Goal: Information Seeking & Learning: Learn about a topic

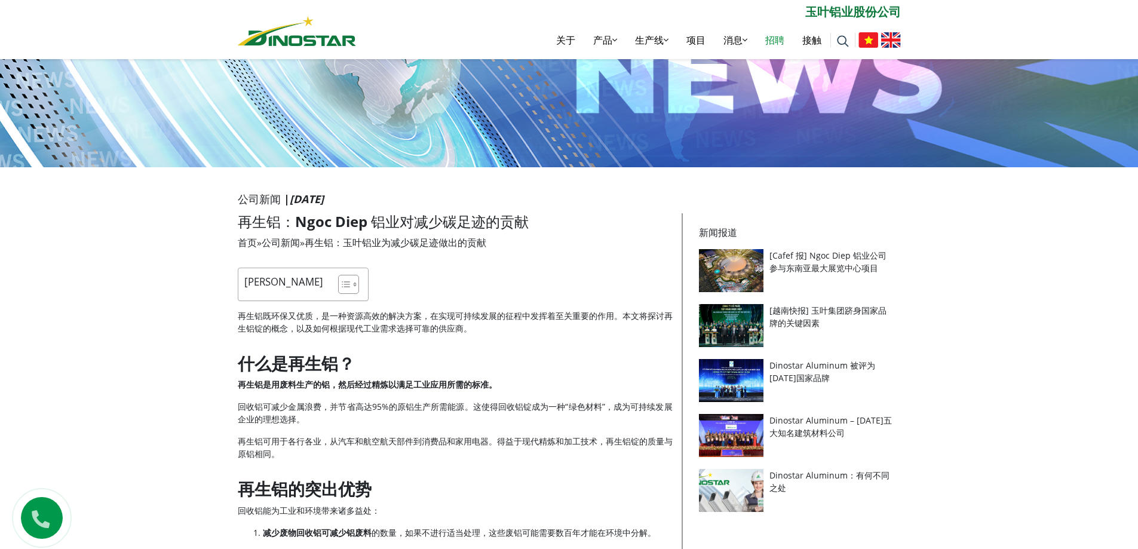
scroll to position [60, 0]
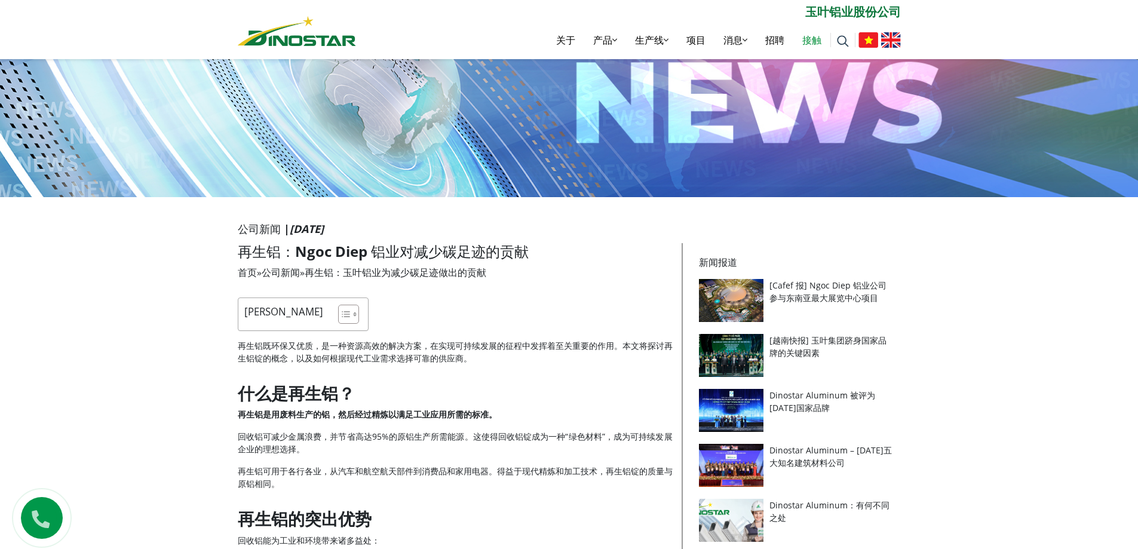
click at [798, 42] on link "接触" at bounding box center [811, 40] width 37 height 38
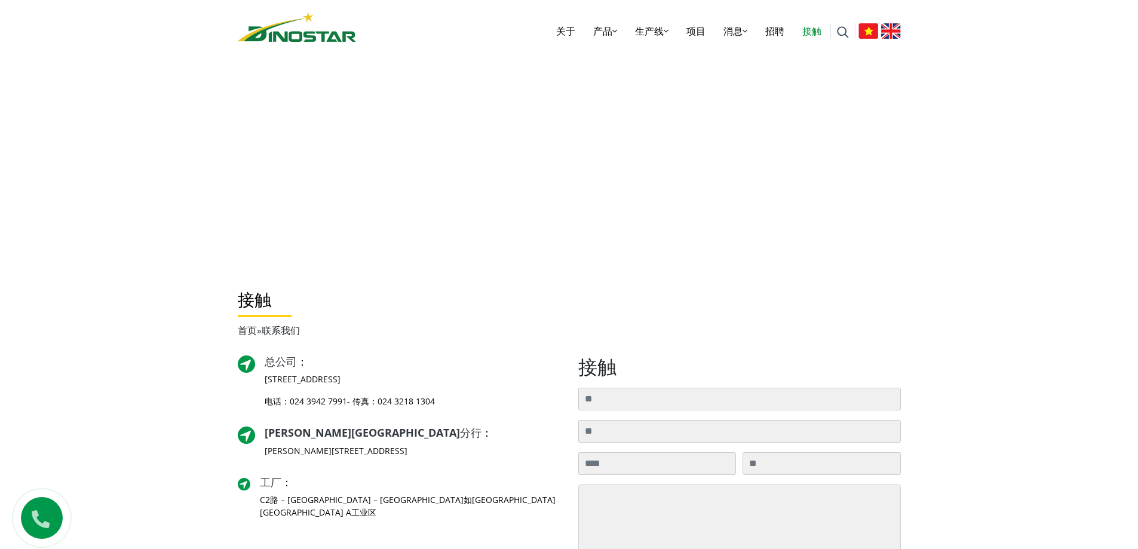
scroll to position [119, 0]
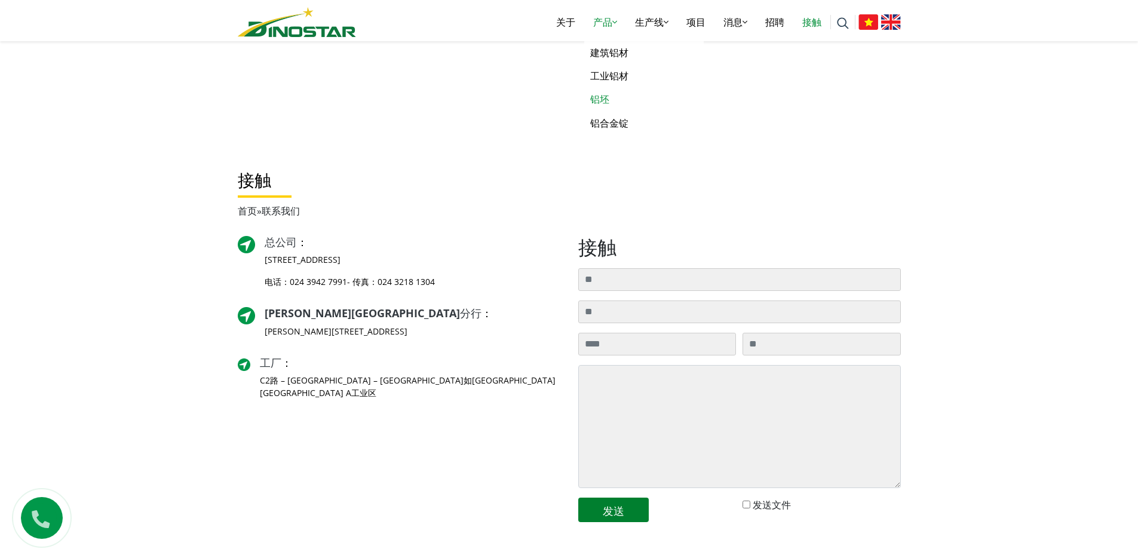
click at [600, 96] on font "铝坯" at bounding box center [599, 99] width 19 height 13
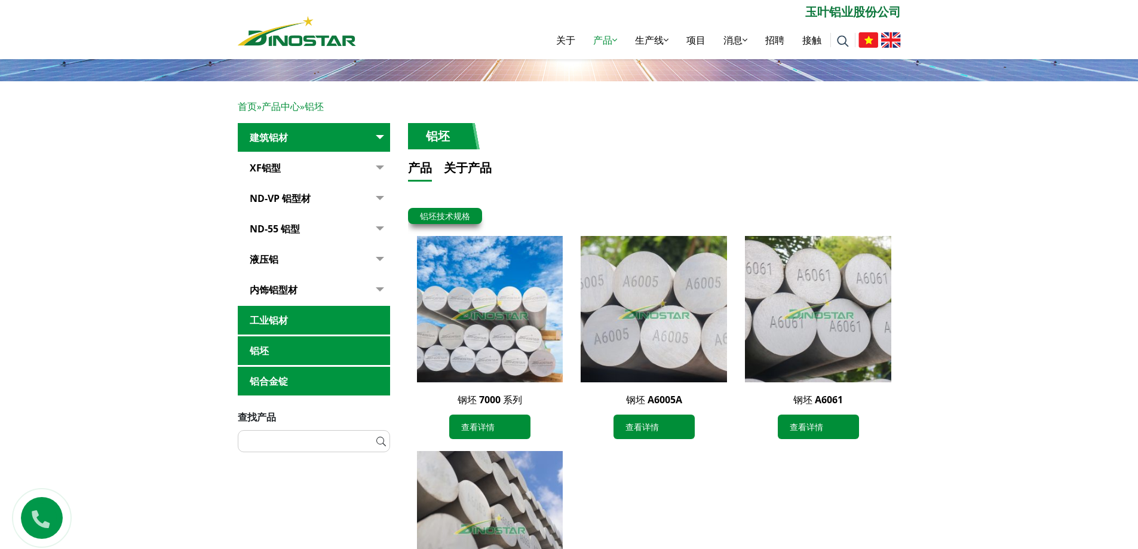
scroll to position [179, 0]
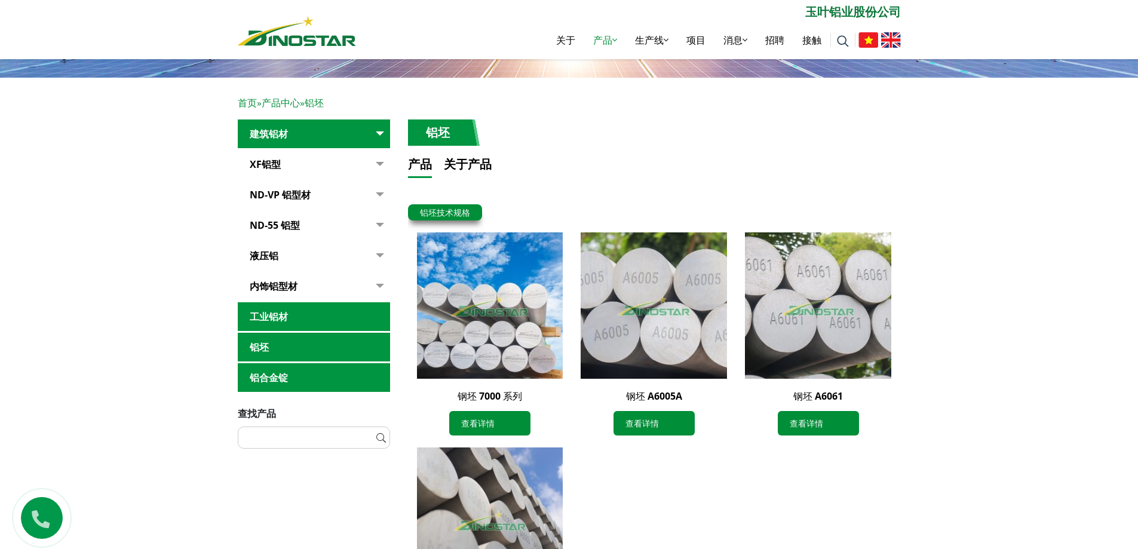
click at [335, 342] on link "铝坯" at bounding box center [314, 347] width 152 height 29
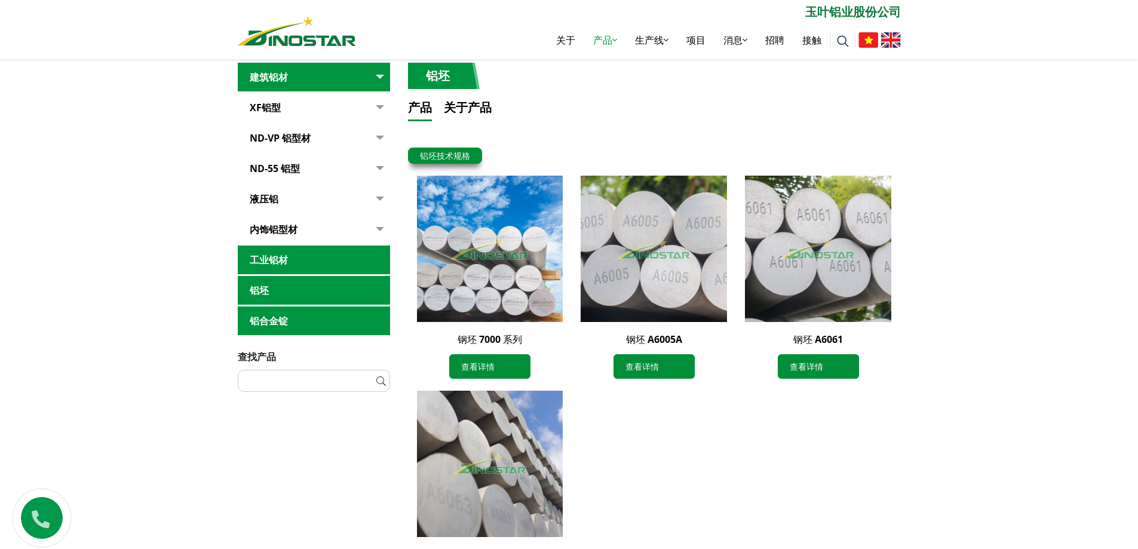
scroll to position [239, 0]
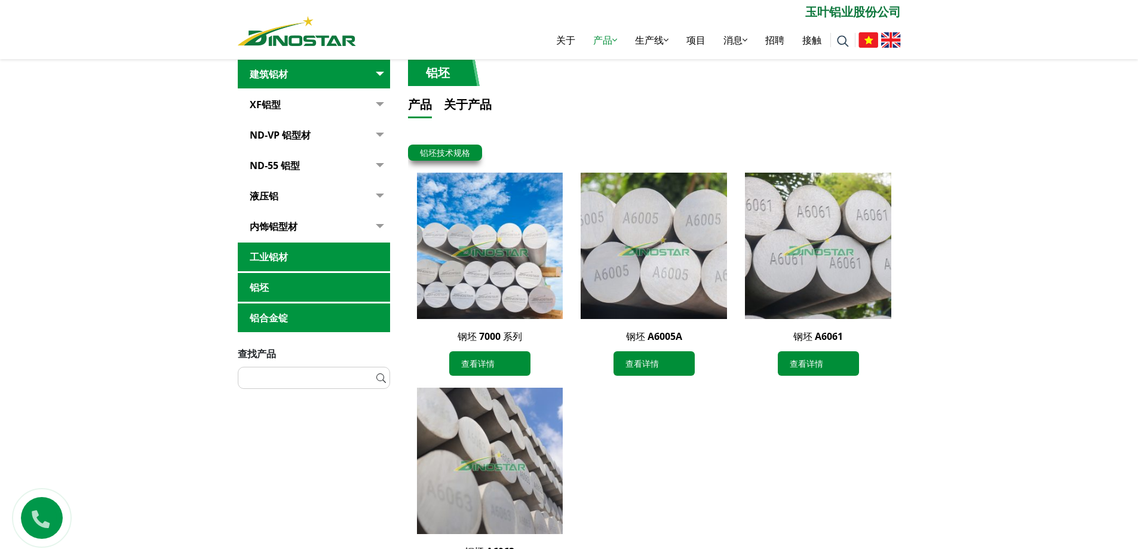
click at [327, 103] on link "XF铝型" at bounding box center [314, 104] width 152 height 29
click at [357, 256] on link "工业铝材" at bounding box center [314, 256] width 152 height 29
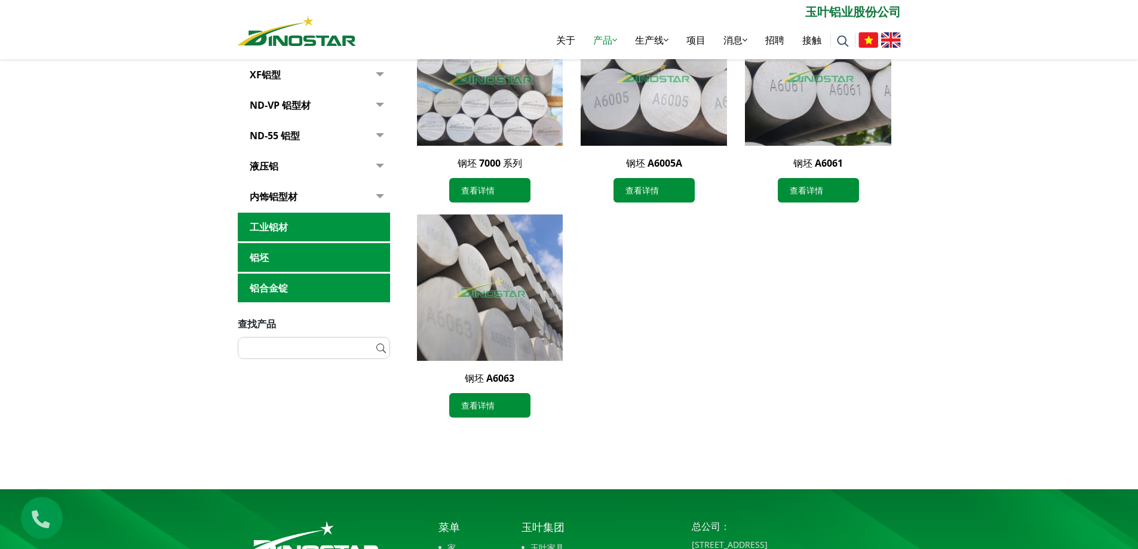
scroll to position [418, 0]
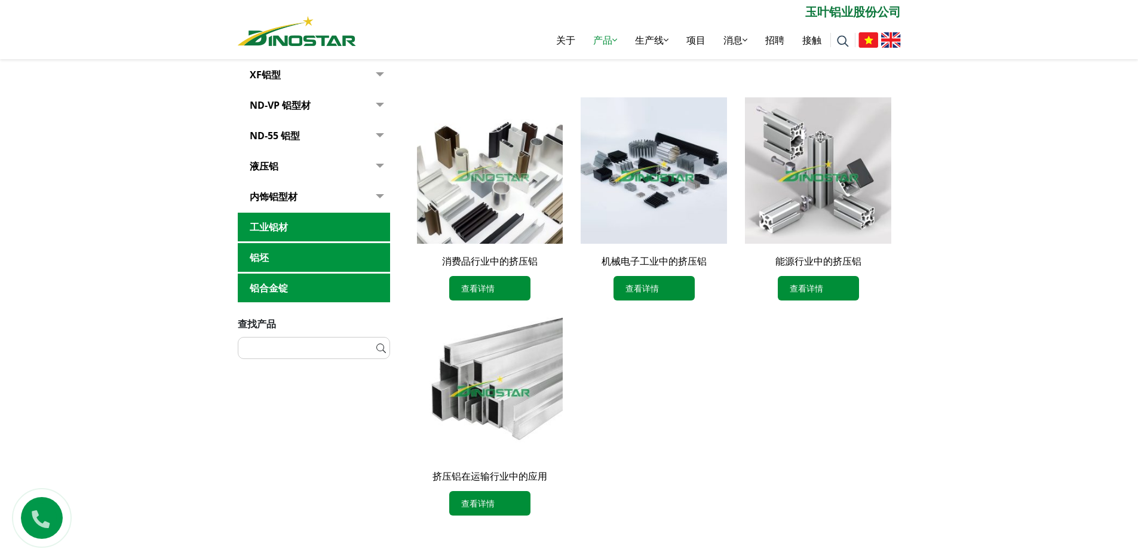
scroll to position [299, 0]
click at [361, 165] on link "液压铝" at bounding box center [314, 166] width 152 height 29
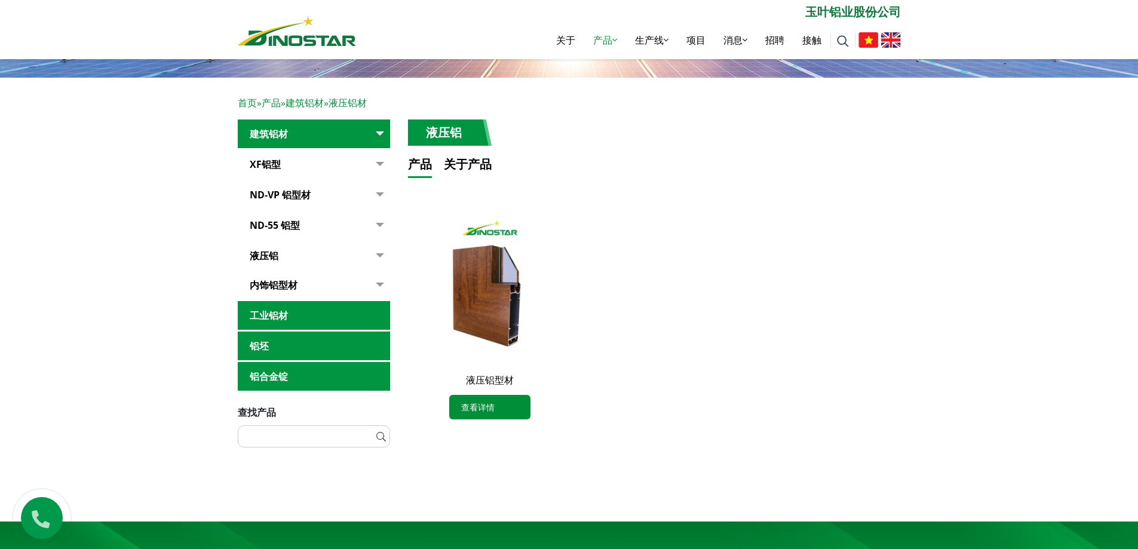
scroll to position [239, 0]
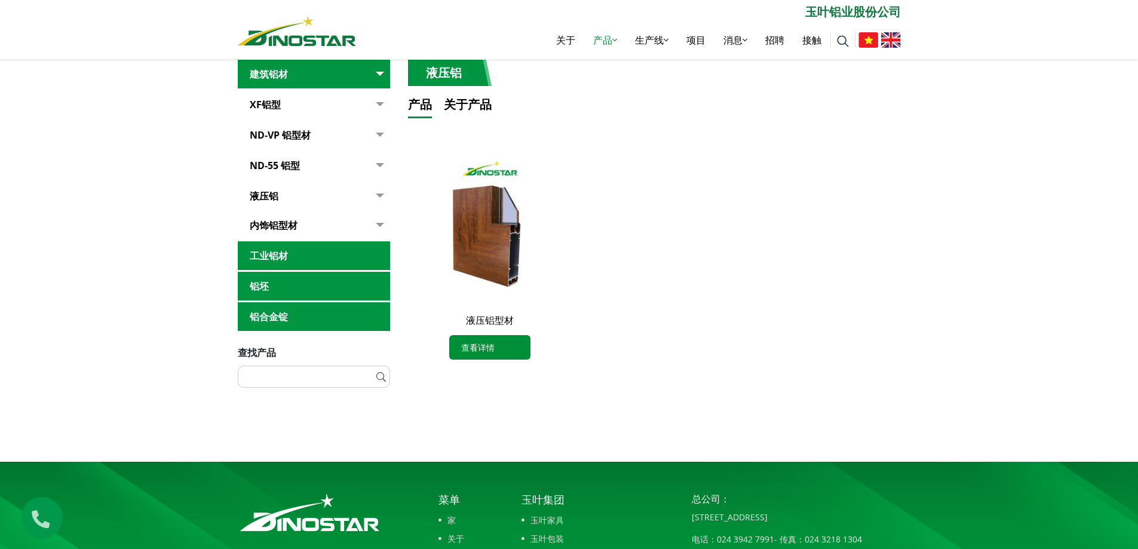
click at [352, 316] on link "铝合金锭" at bounding box center [314, 316] width 152 height 29
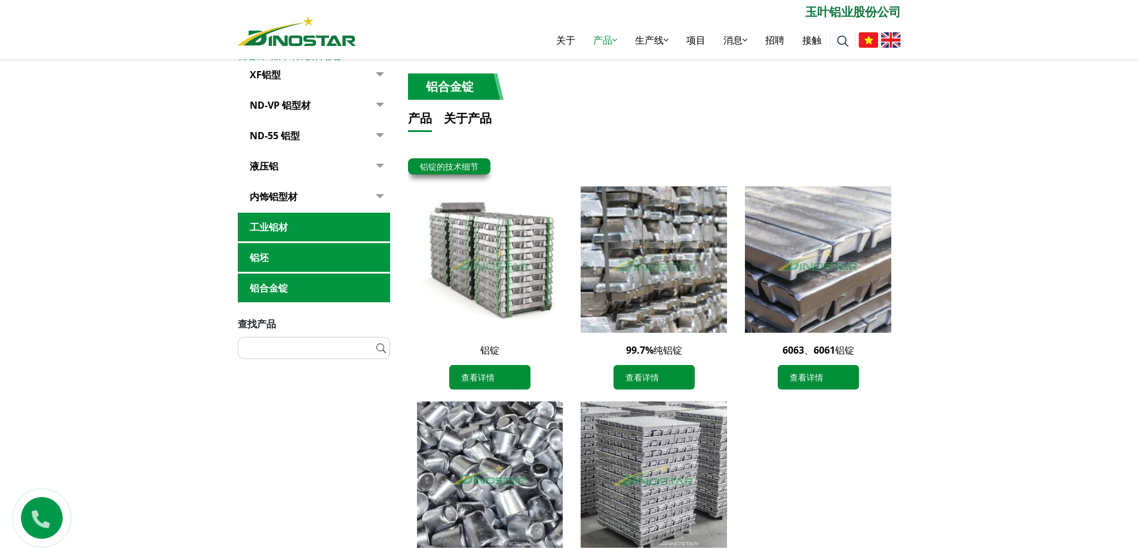
scroll to position [299, 0]
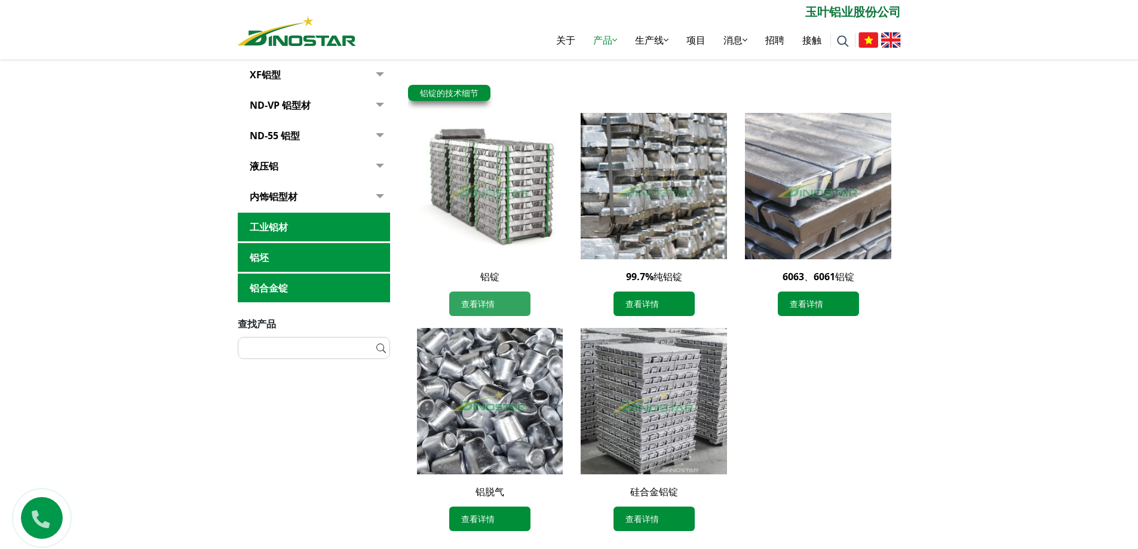
click at [487, 306] on font "查看详情" at bounding box center [477, 303] width 33 height 11
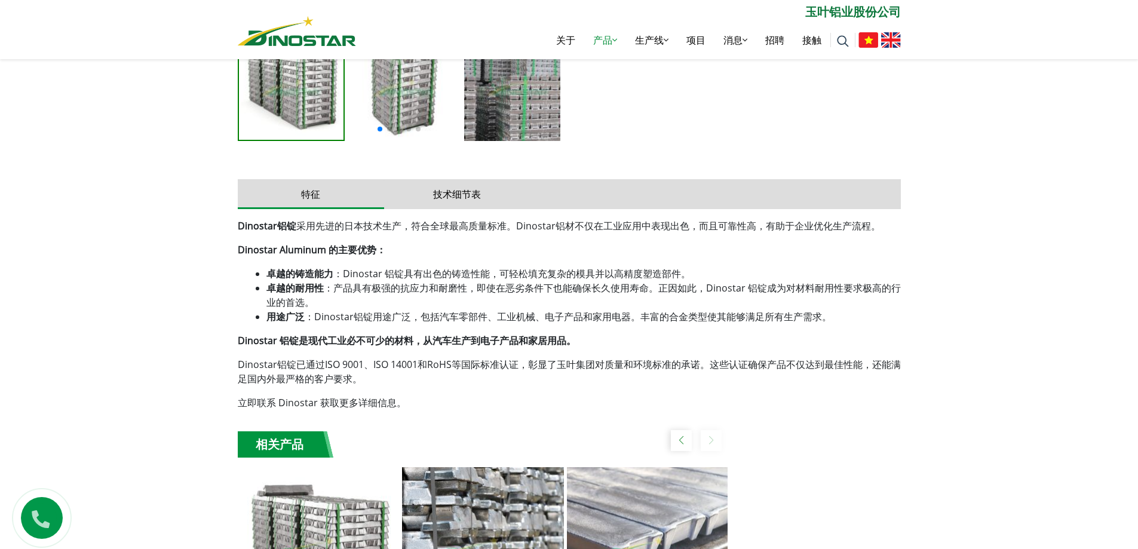
scroll to position [537, 0]
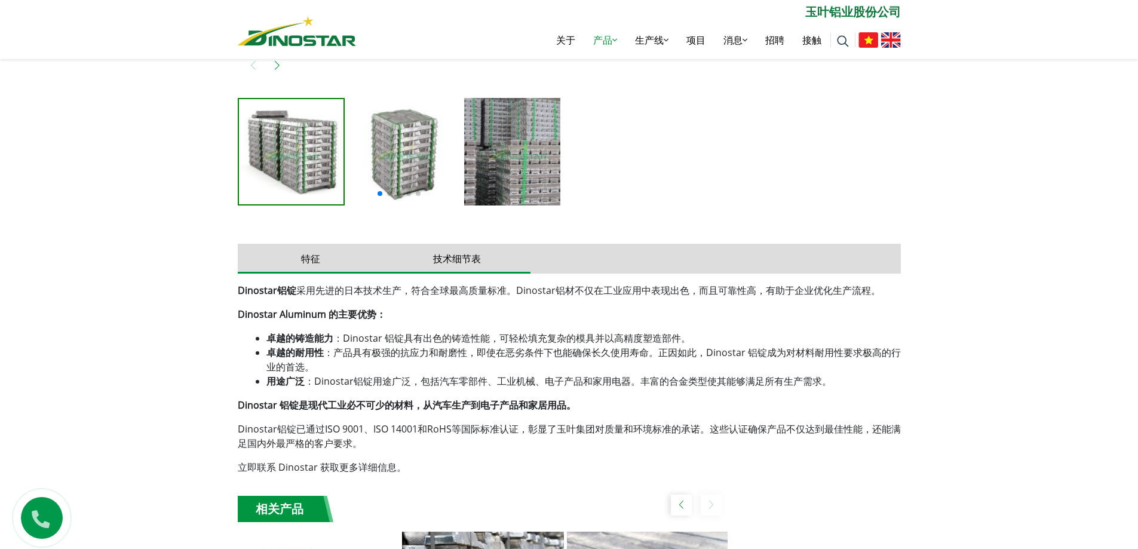
click at [451, 254] on font "技术细节表" at bounding box center [457, 258] width 48 height 13
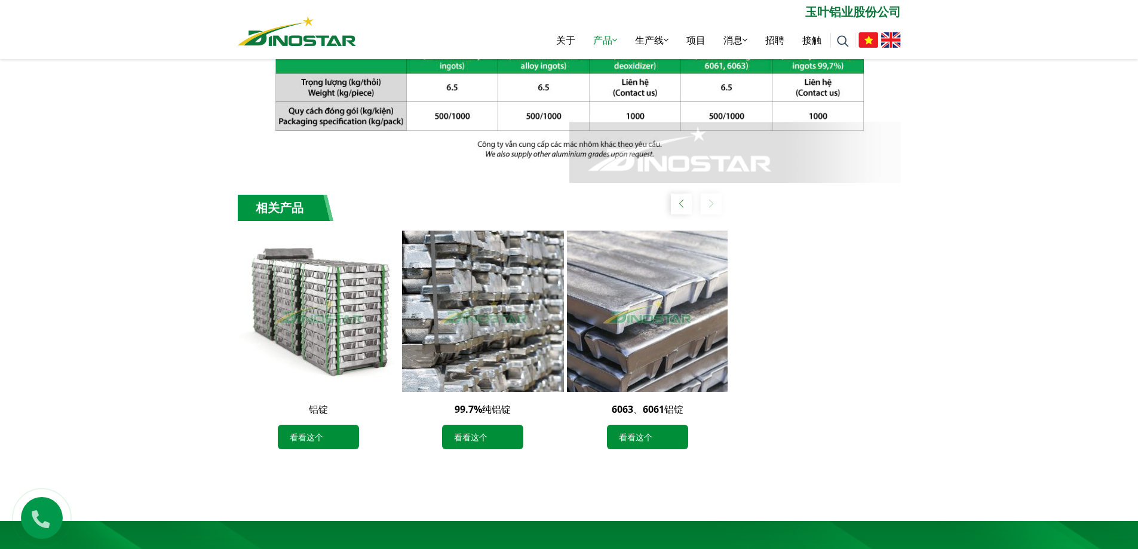
scroll to position [1374, 0]
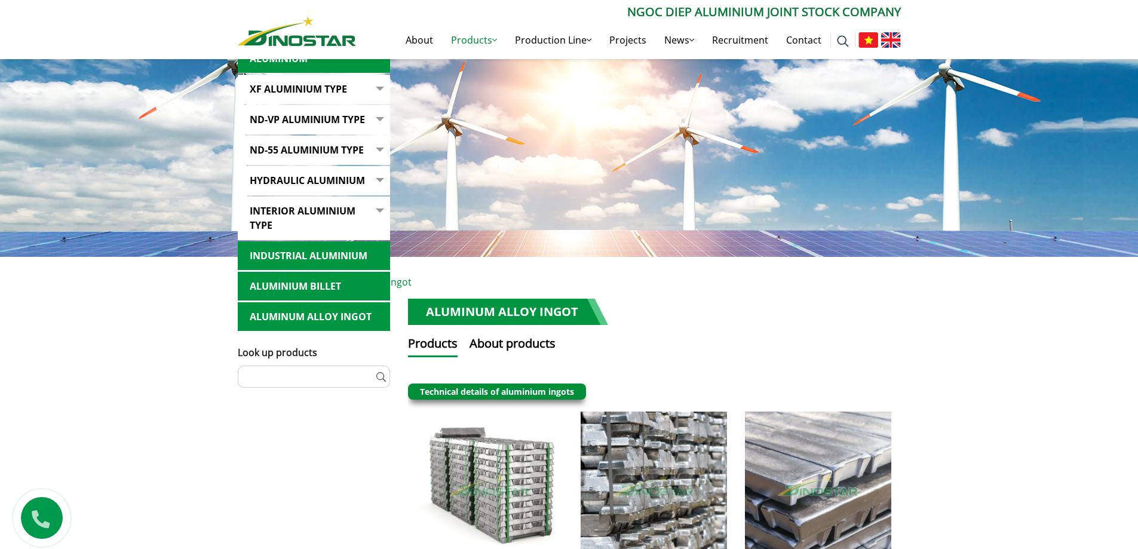
scroll to position [299, 0]
